Goal: Transaction & Acquisition: Obtain resource

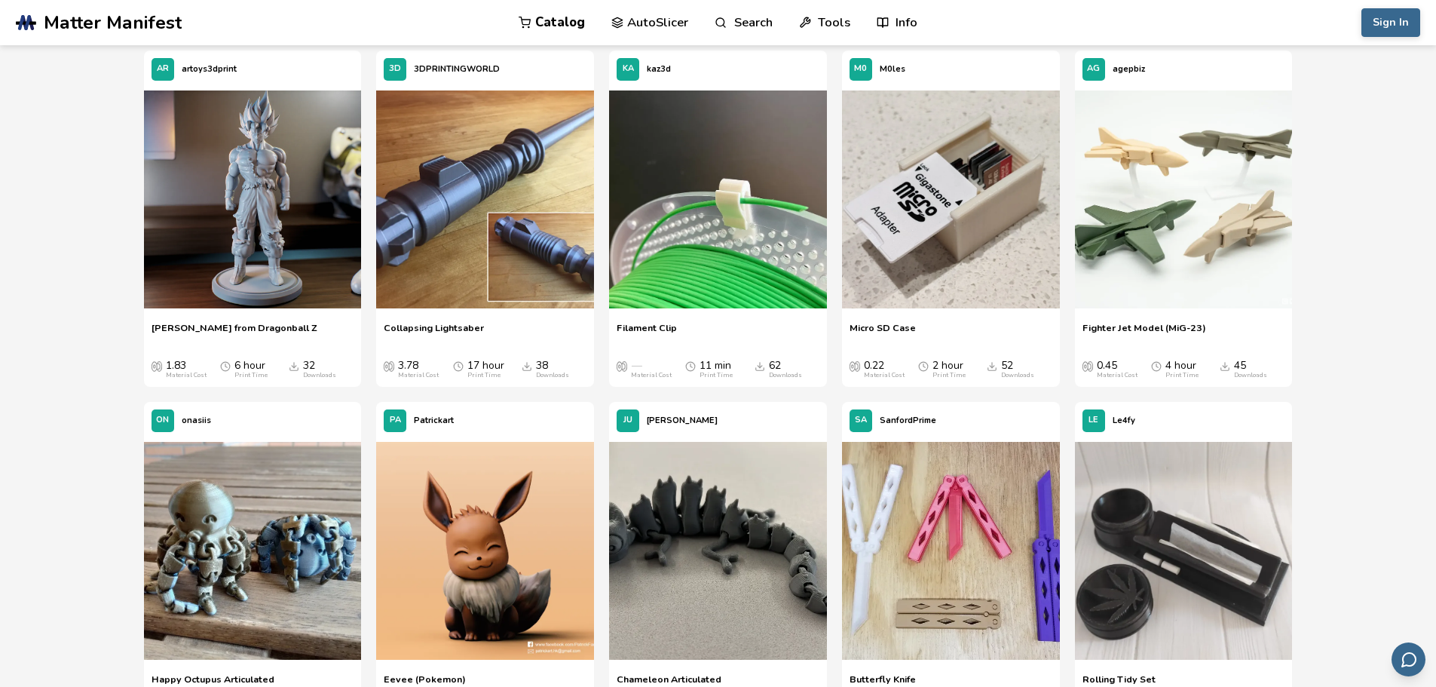
scroll to position [1225, 0]
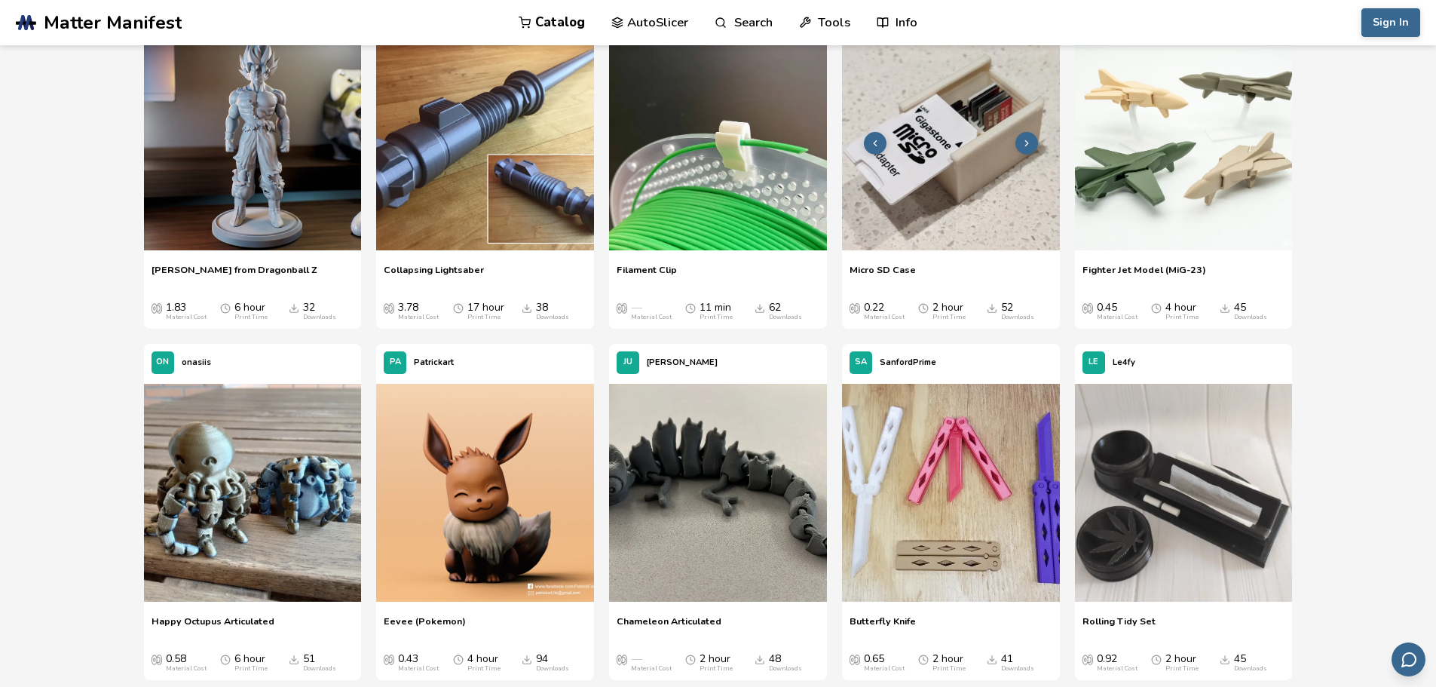
click at [960, 168] on img at bounding box center [951, 141] width 218 height 218
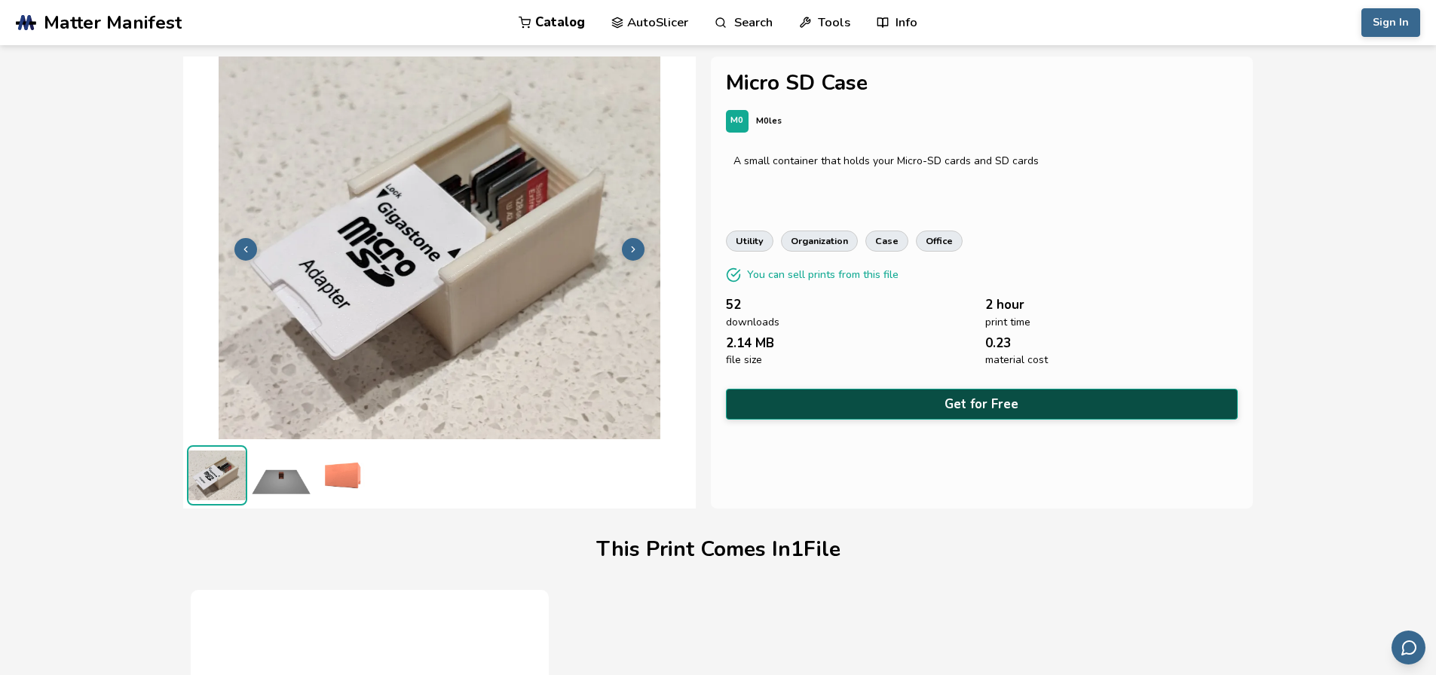
click at [981, 403] on button "Get for Free" at bounding box center [982, 404] width 513 height 31
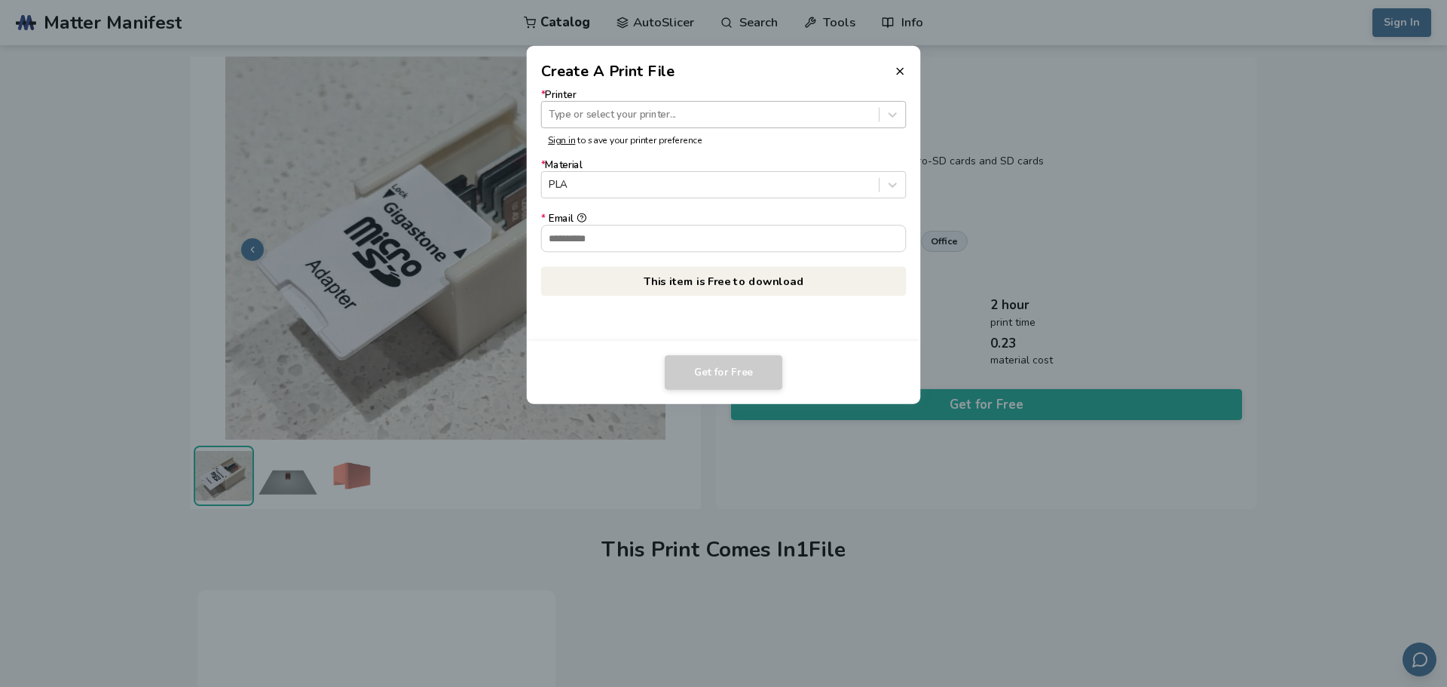
click at [677, 107] on div at bounding box center [710, 114] width 323 height 14
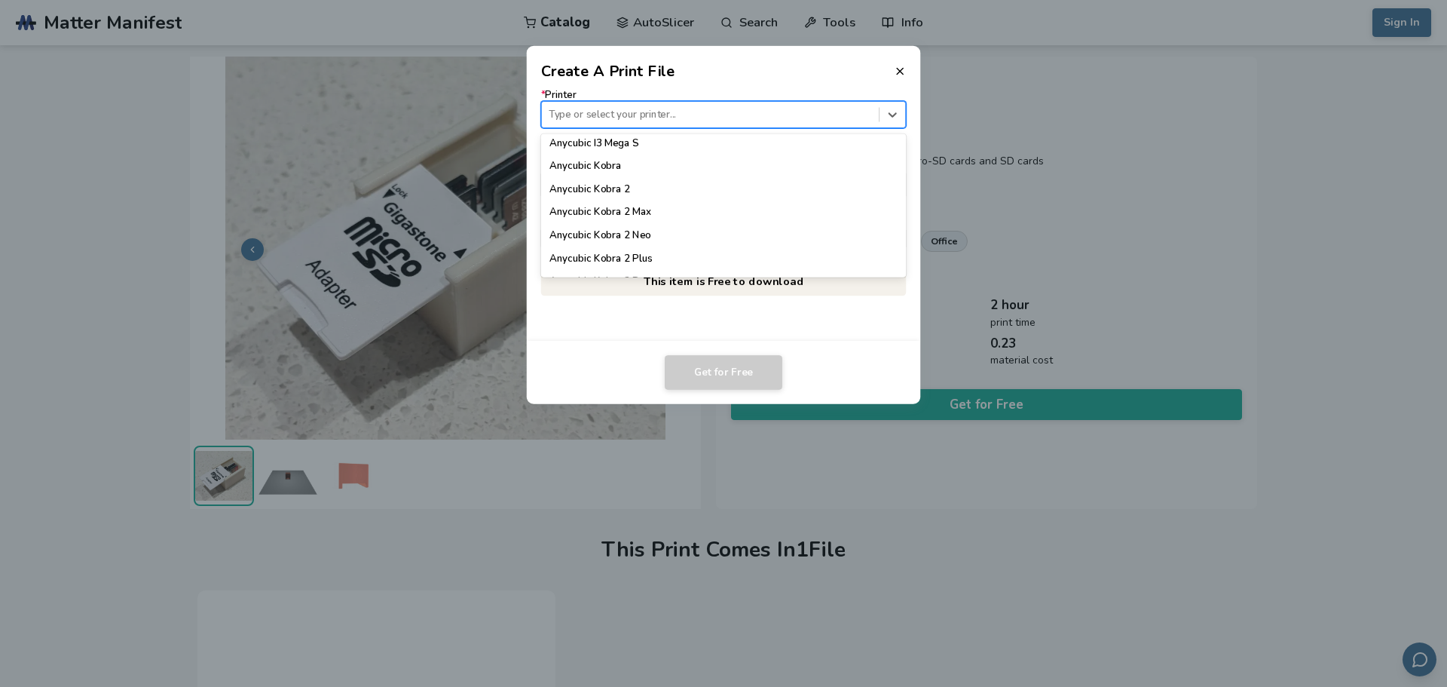
scroll to position [58, 0]
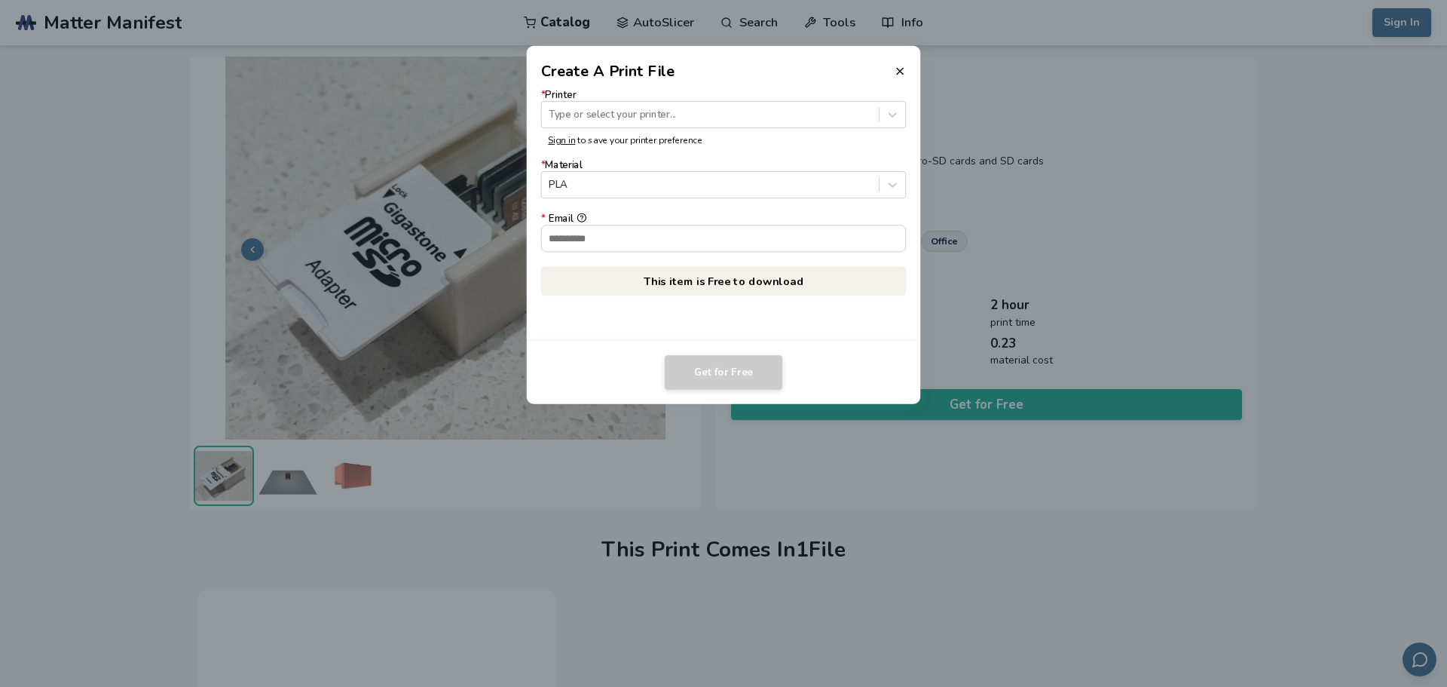
click at [1322, 182] on dialog "Create A Print File * Printer Type or select your printer... Sign in to save yo…" at bounding box center [723, 343] width 1375 height 652
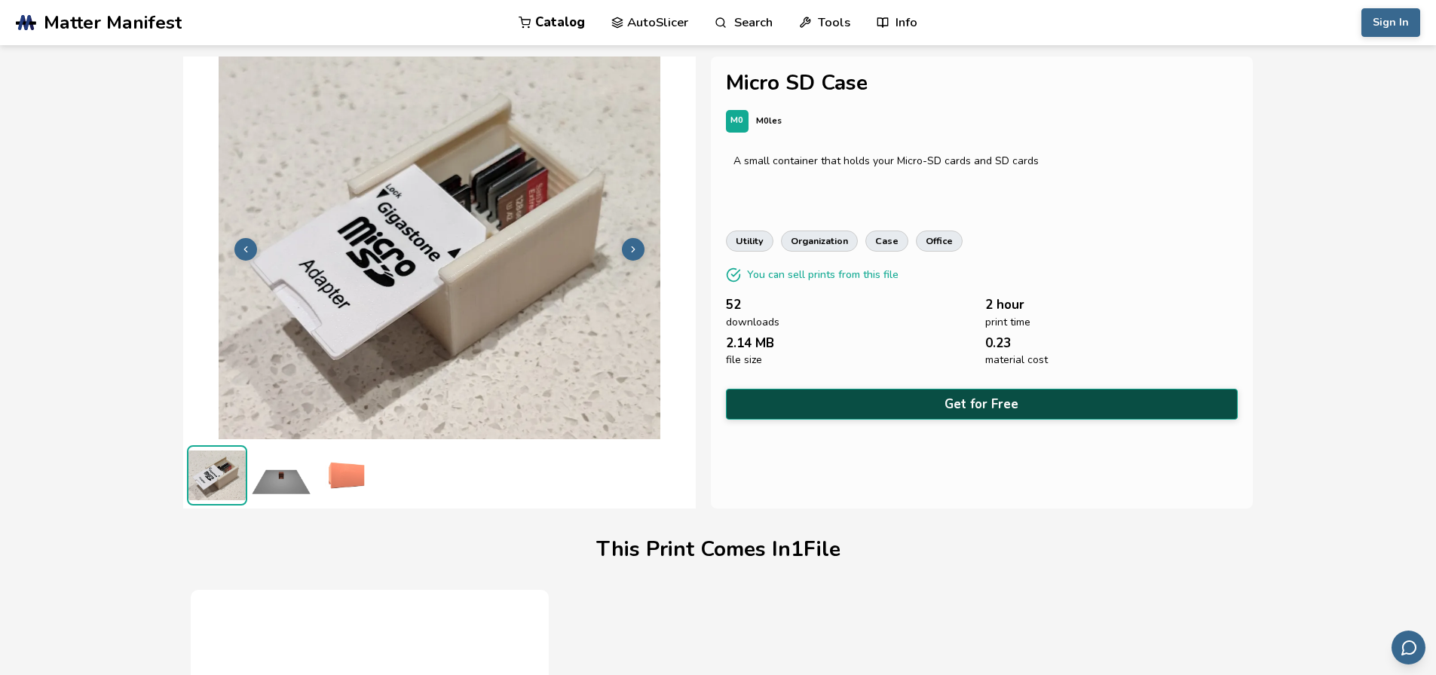
click at [930, 406] on button "Get for Free" at bounding box center [982, 404] width 513 height 31
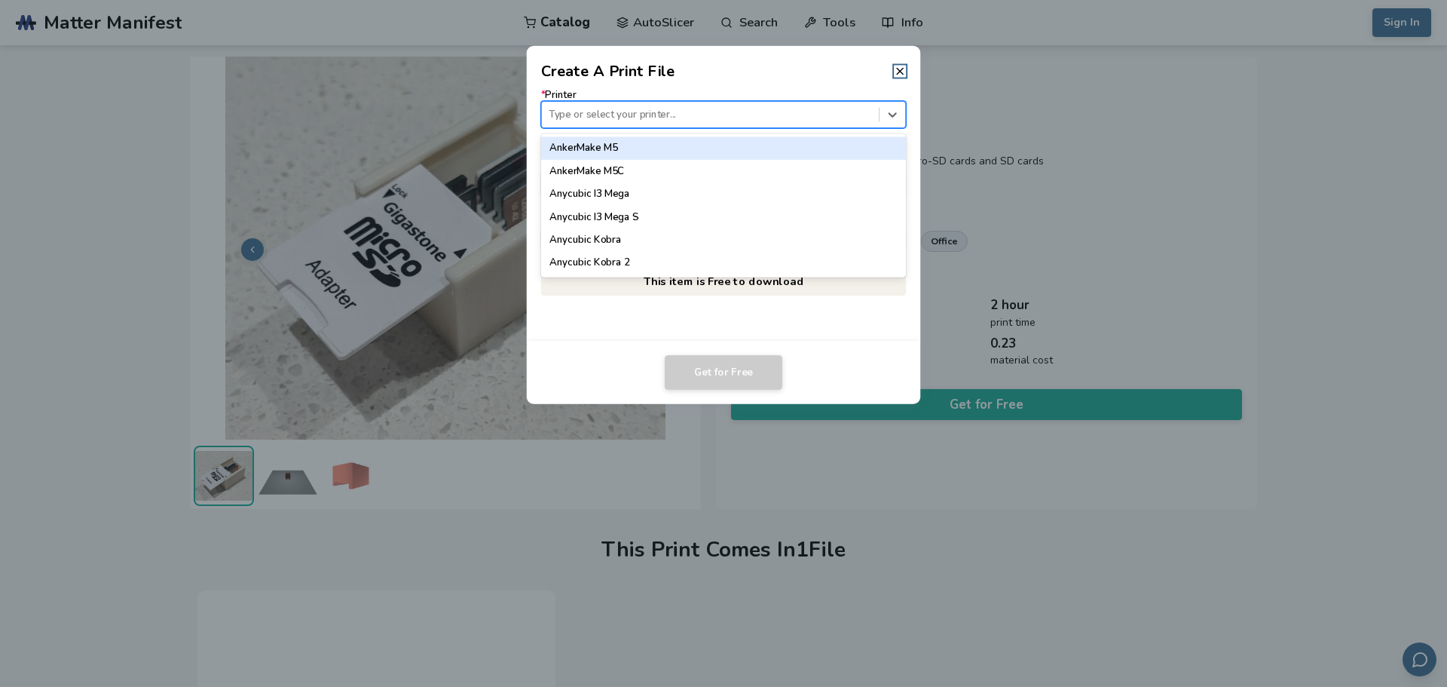
click at [776, 111] on div at bounding box center [710, 114] width 323 height 14
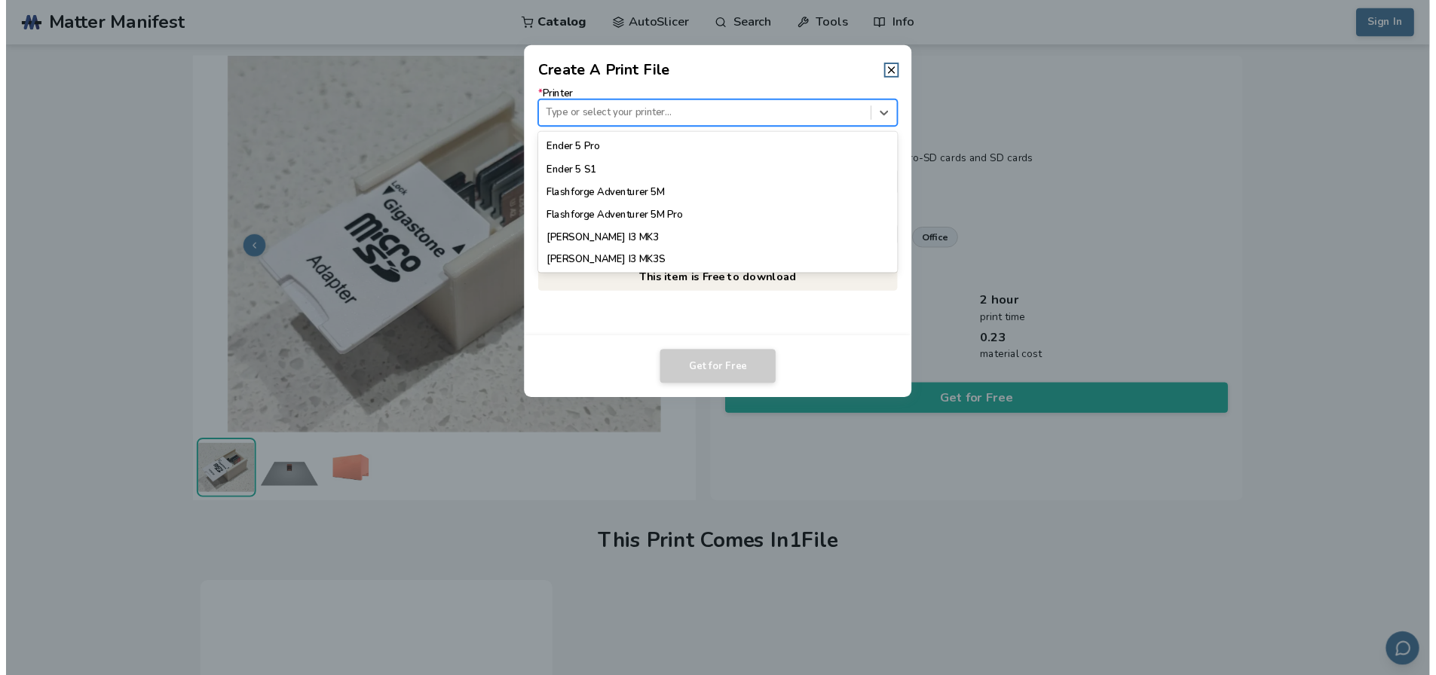
scroll to position [1194, 0]
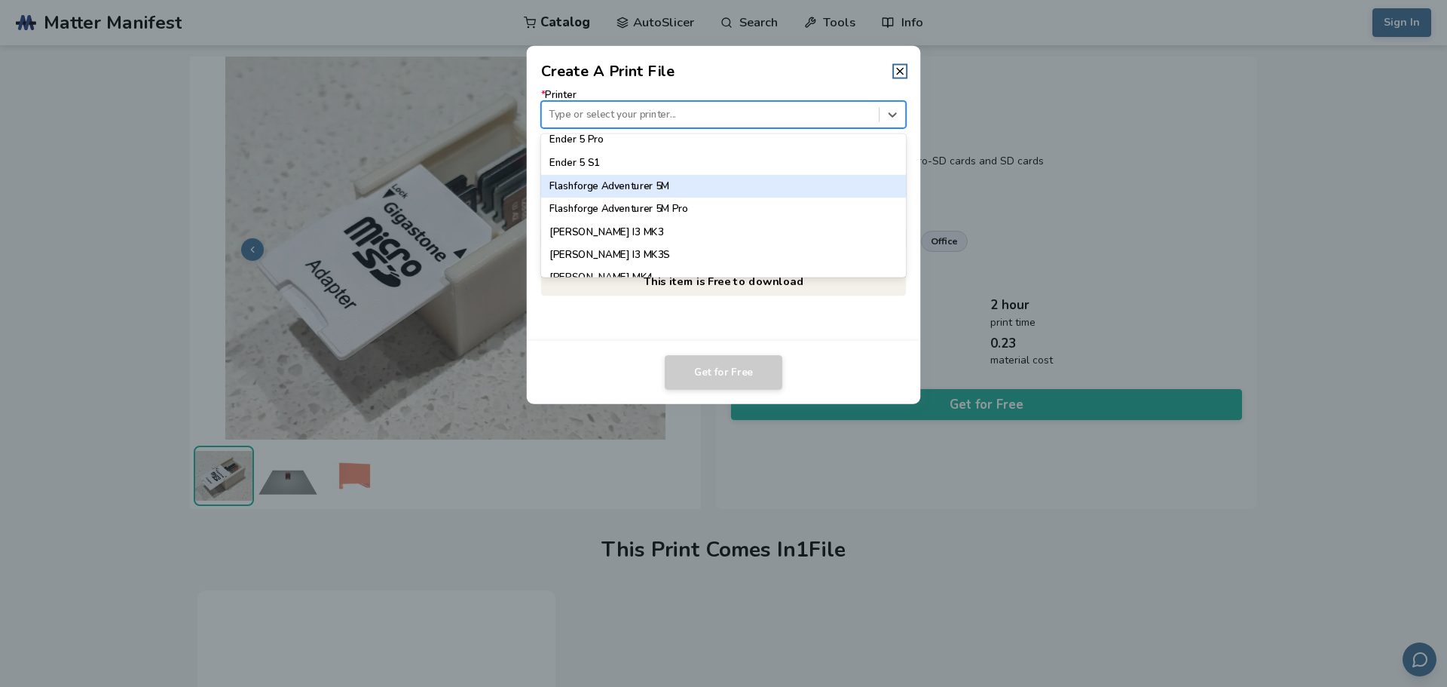
click at [752, 185] on div "Flashforge Adventurer 5M" at bounding box center [724, 185] width 366 height 23
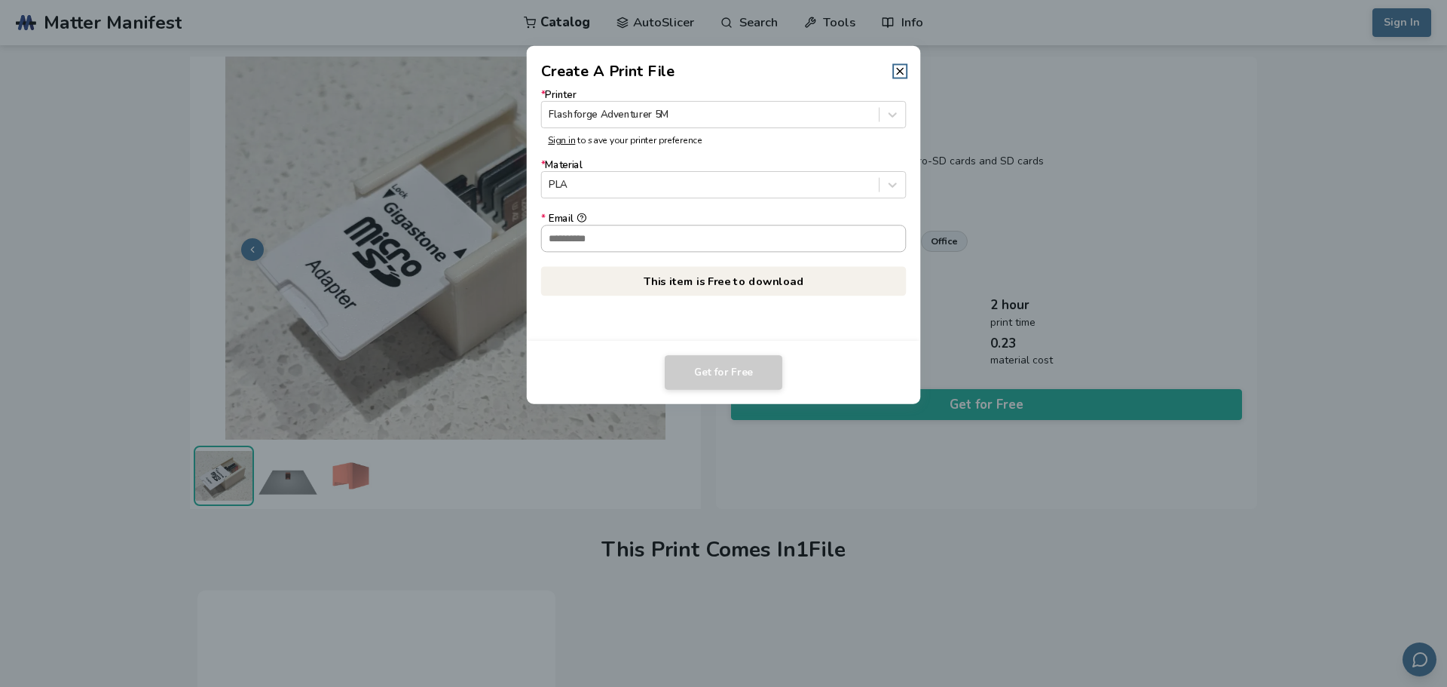
click at [758, 245] on input "* Email" at bounding box center [724, 238] width 364 height 26
type input "**********"
click at [742, 381] on button "Get for Free" at bounding box center [724, 372] width 118 height 35
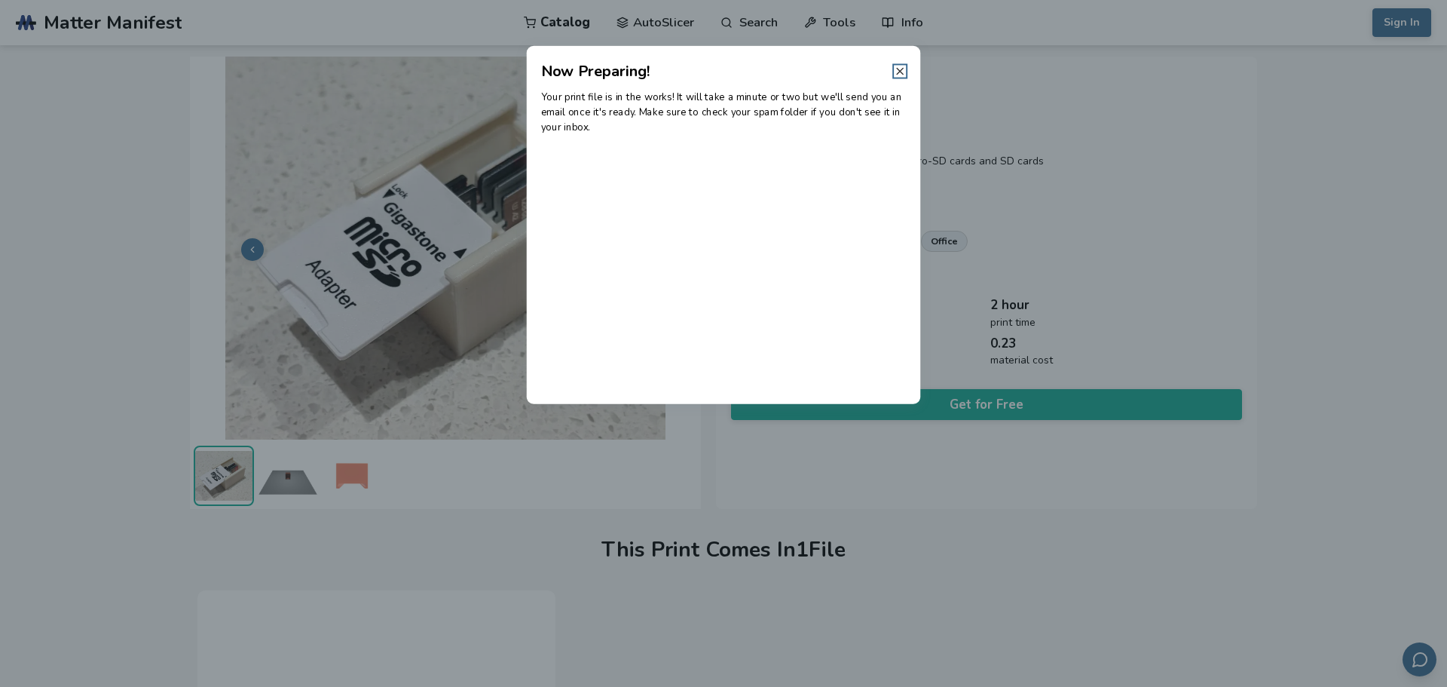
click at [905, 72] on icon at bounding box center [900, 71] width 12 height 12
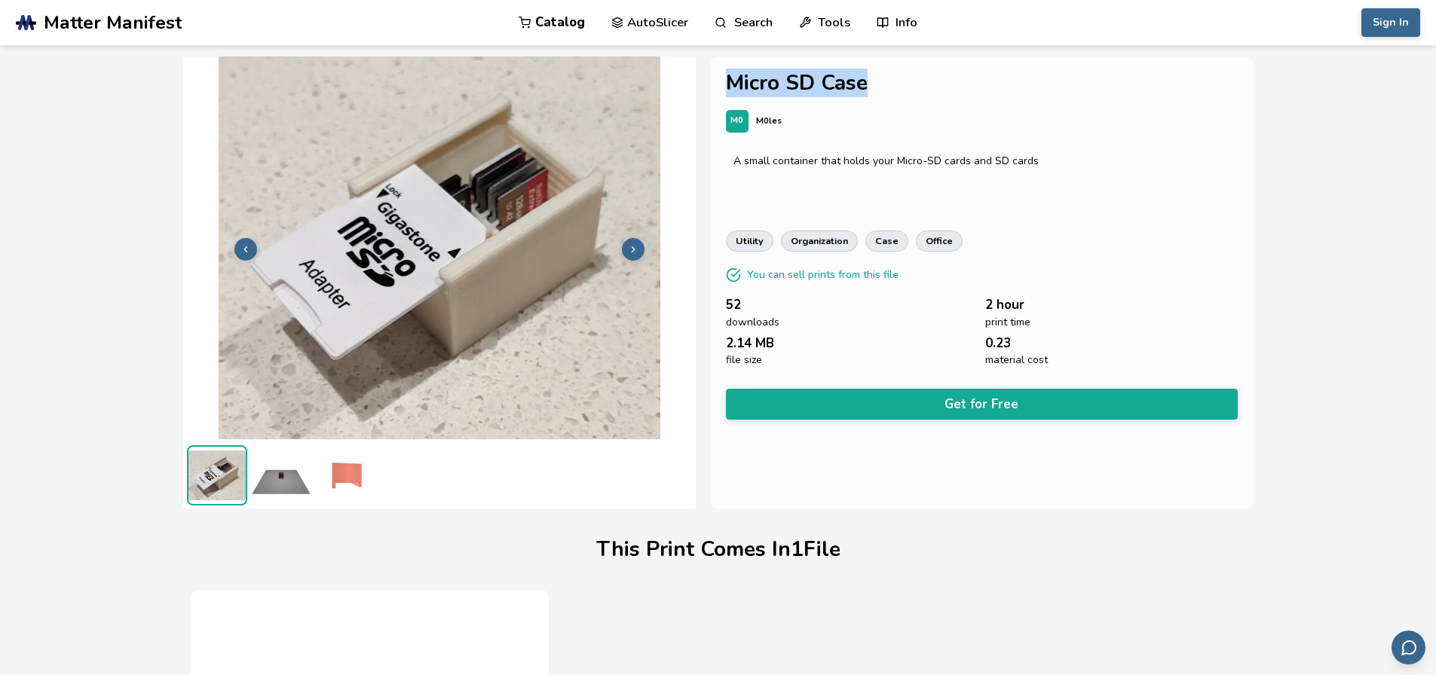
drag, startPoint x: 867, startPoint y: 87, endPoint x: 727, endPoint y: 97, distance: 139.8
click at [727, 97] on div "**********" at bounding box center [982, 283] width 543 height 452
copy h1 "Micro SD Case"
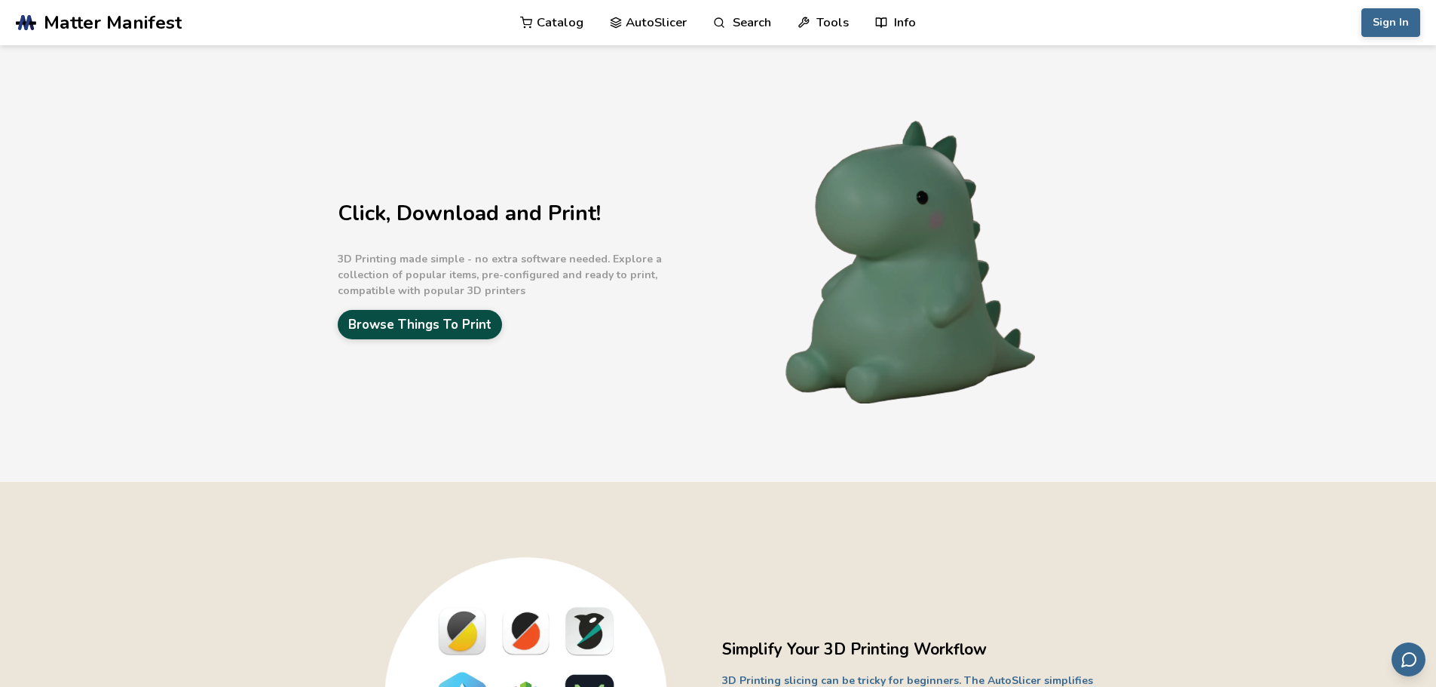
click at [436, 334] on link "Browse Things To Print" at bounding box center [420, 324] width 164 height 29
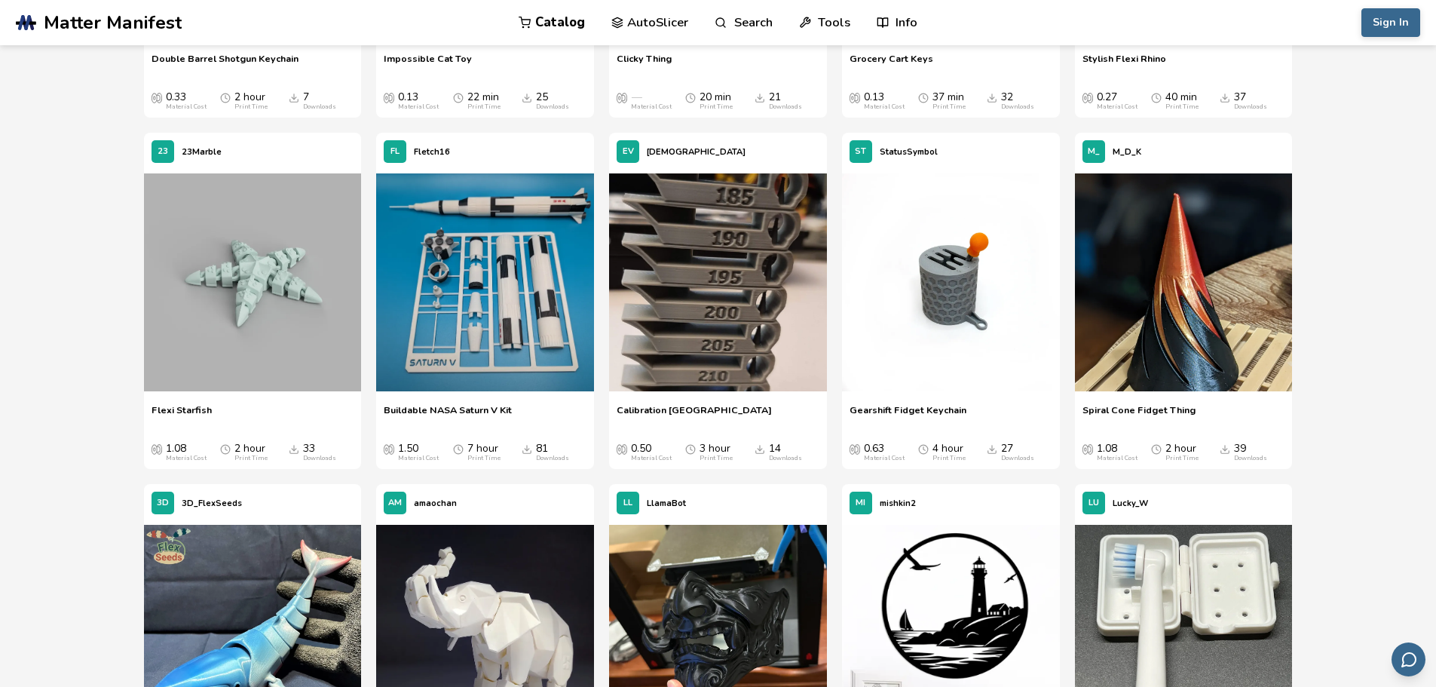
scroll to position [5673, 0]
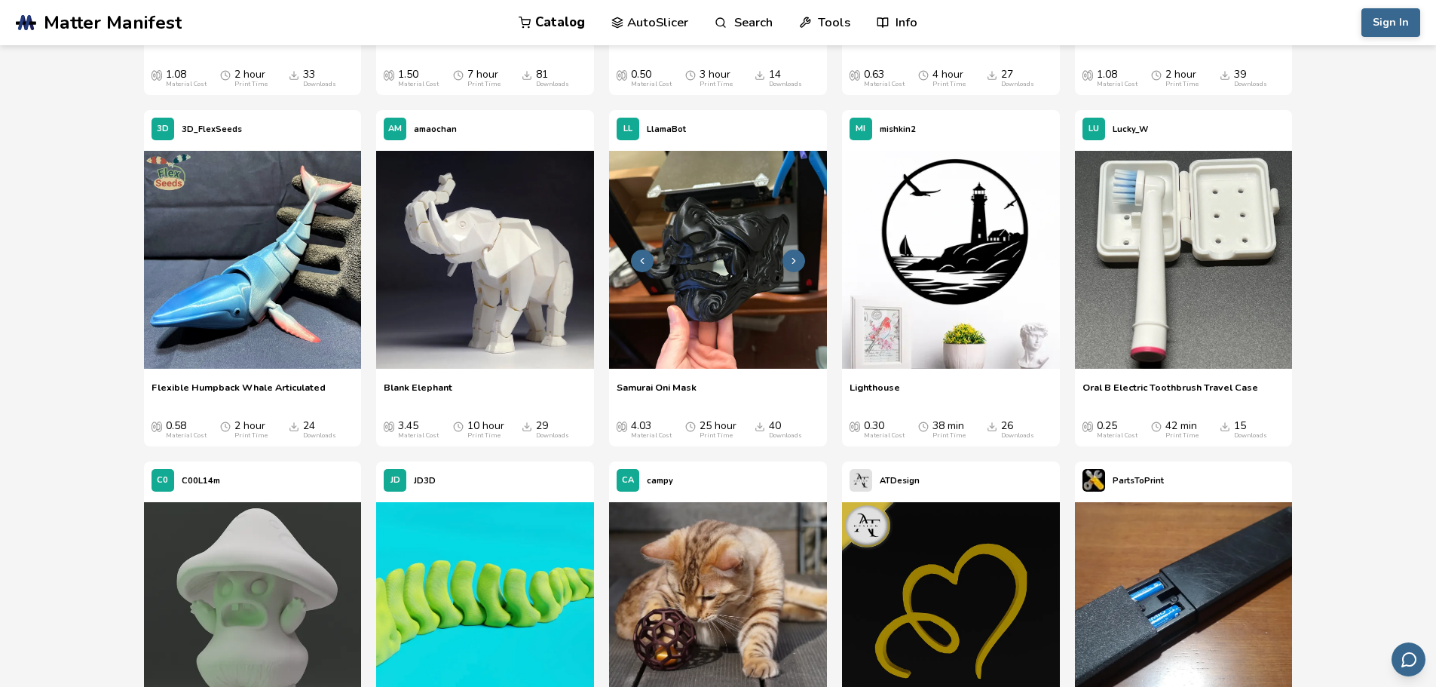
click at [742, 274] on img at bounding box center [718, 260] width 218 height 218
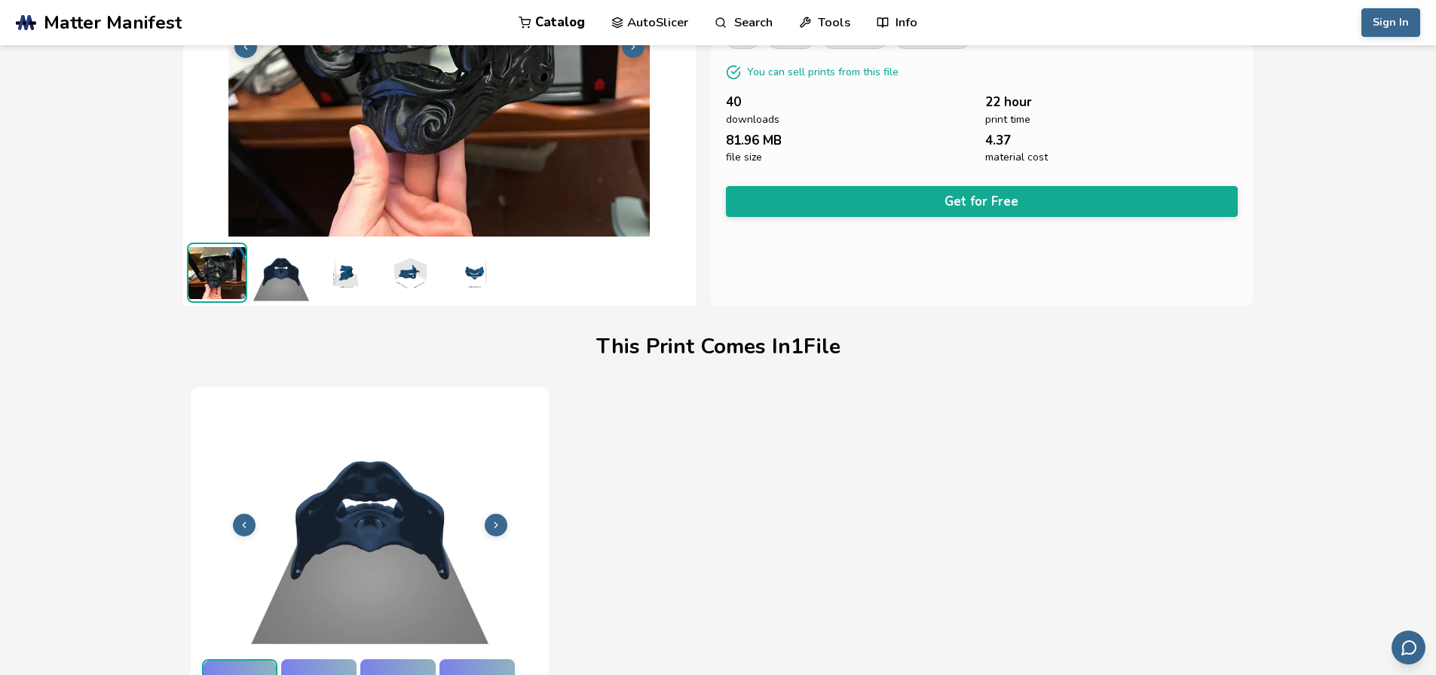
scroll to position [213, 0]
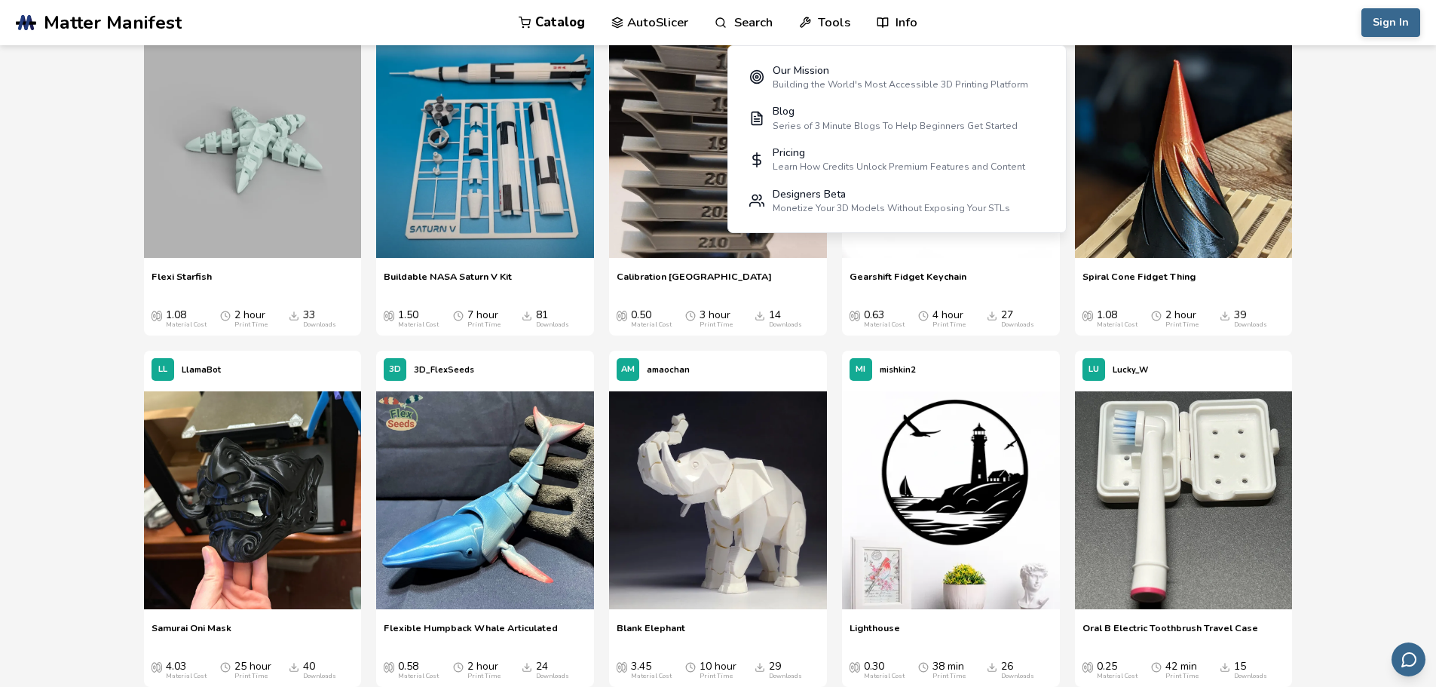
scroll to position [5808, 0]
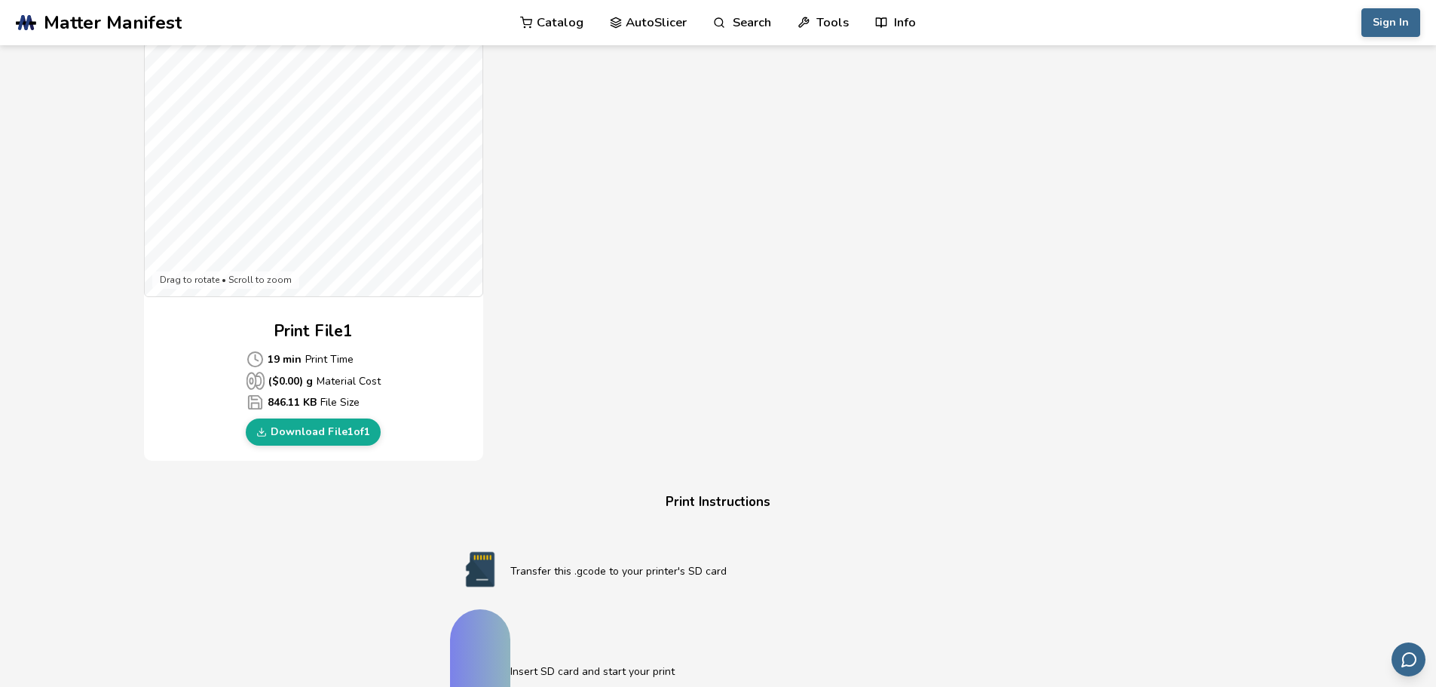
scroll to position [473, 0]
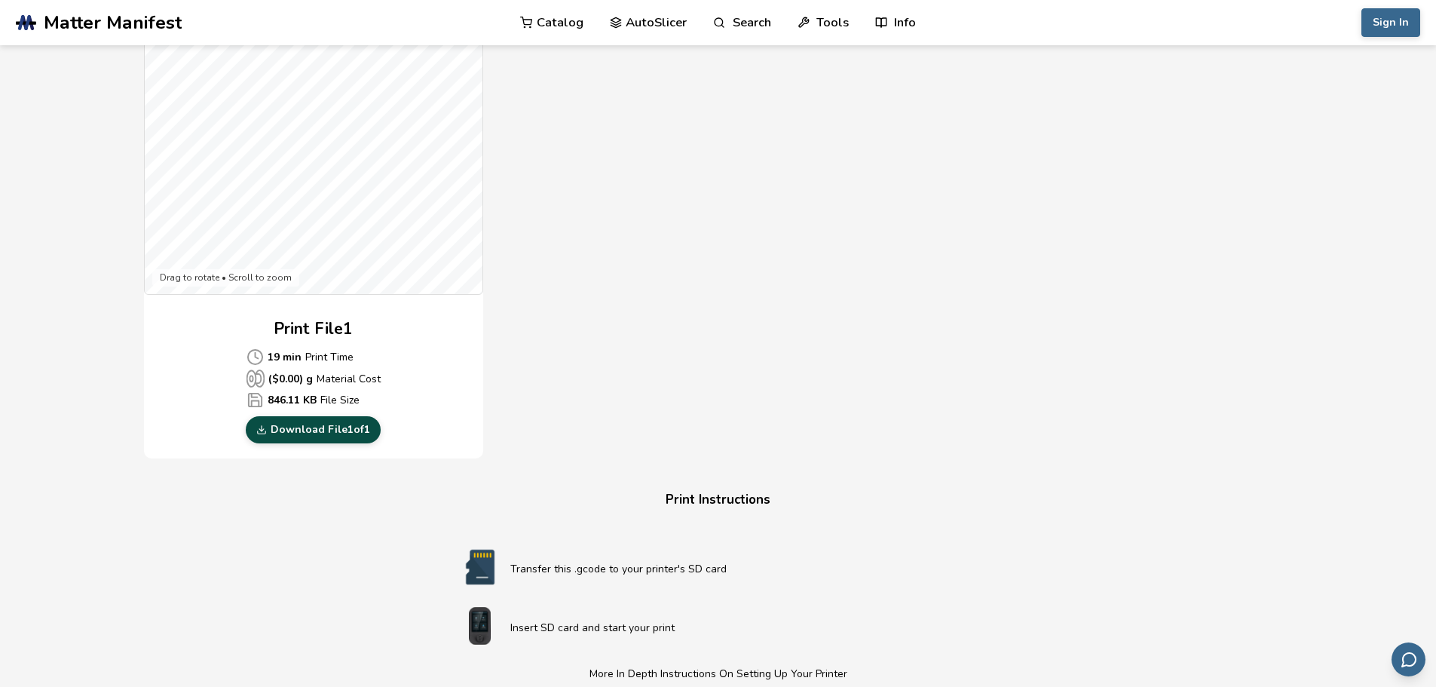
click at [336, 439] on link "Download File 1 of 1" at bounding box center [313, 429] width 135 height 27
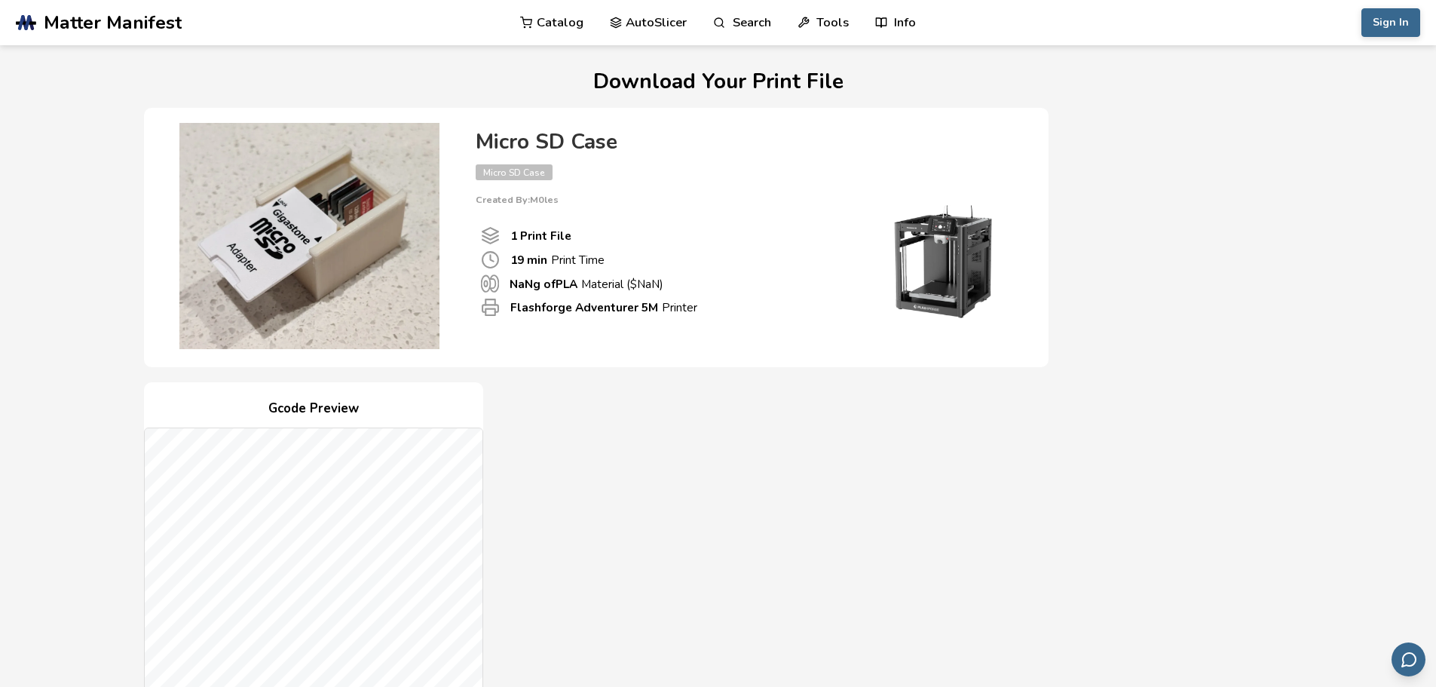
scroll to position [0, 0]
